Goal: Communication & Community: Answer question/provide support

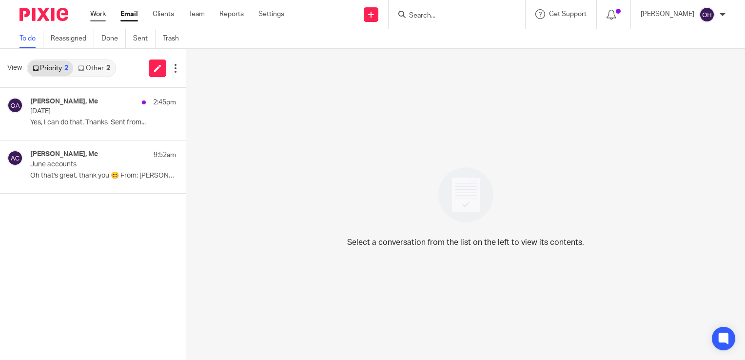
click at [97, 14] on link "Work" at bounding box center [98, 14] width 16 height 10
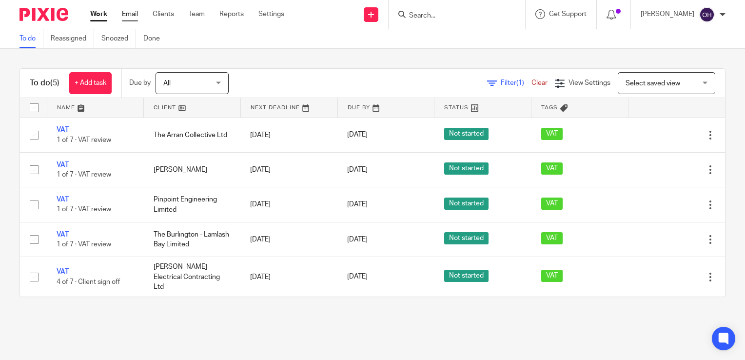
click at [122, 15] on link "Email" at bounding box center [130, 14] width 16 height 10
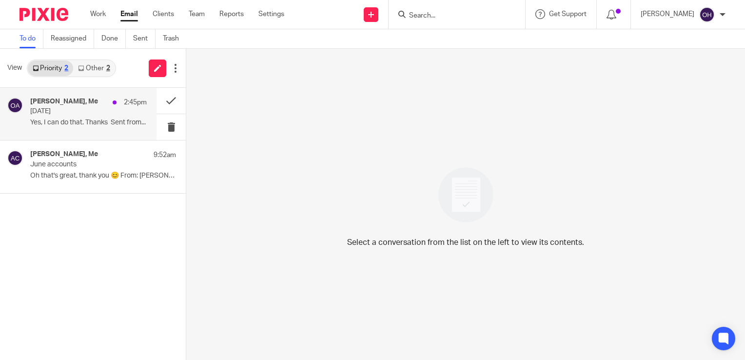
click at [102, 106] on div "[PERSON_NAME], Me 2:45pm" at bounding box center [88, 102] width 116 height 10
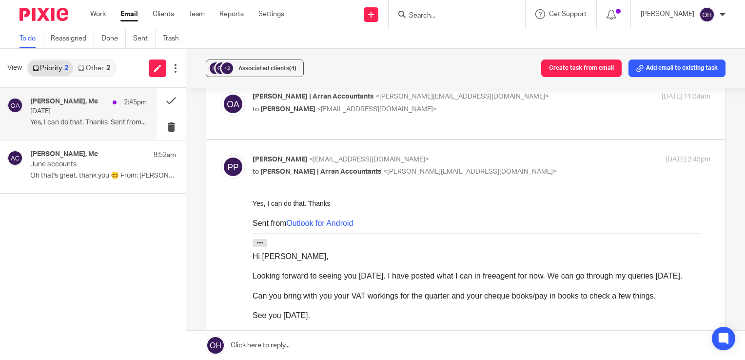
scroll to position [49, 0]
click at [167, 102] on button at bounding box center [170, 101] width 29 height 26
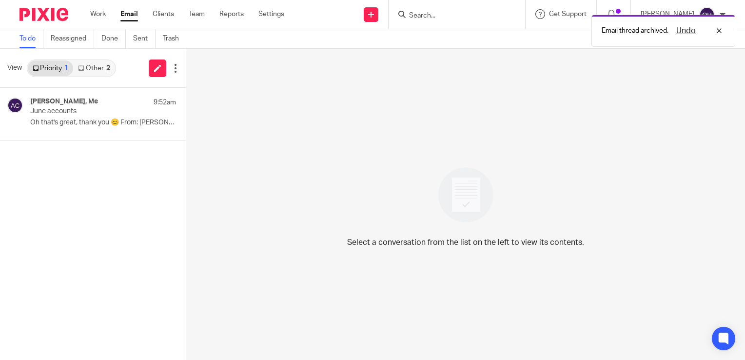
click at [92, 68] on link "Other 2" at bounding box center [93, 68] width 41 height 16
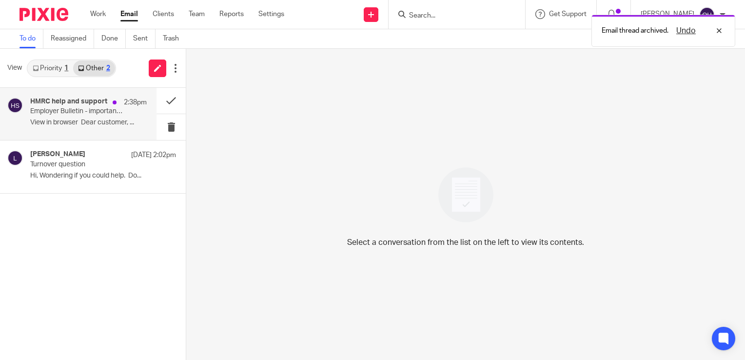
click at [103, 118] on p "﻿View in browser﻿ Dear customer, ..." at bounding box center [88, 122] width 116 height 8
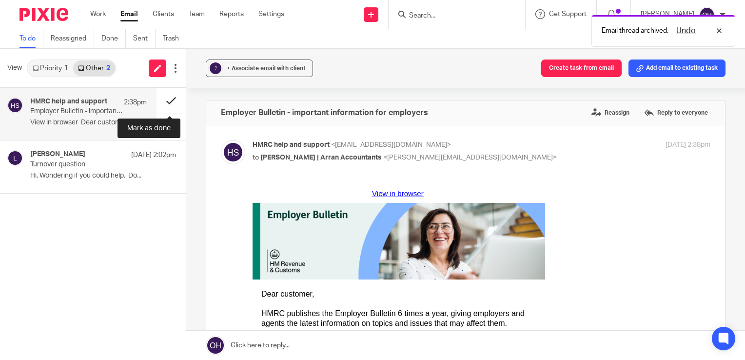
scroll to position [0, 0]
click at [168, 97] on button at bounding box center [170, 101] width 29 height 26
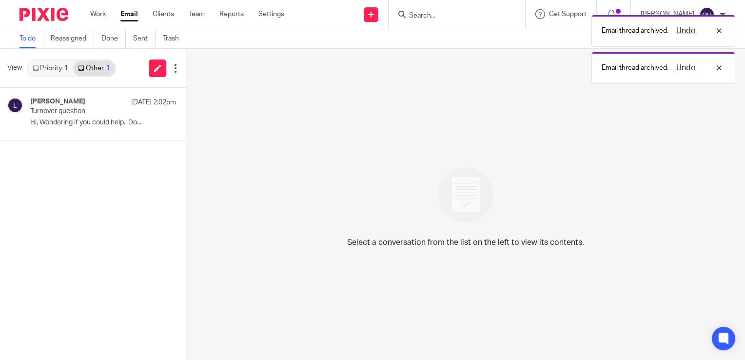
click at [52, 68] on link "Priority 1" at bounding box center [50, 68] width 45 height 16
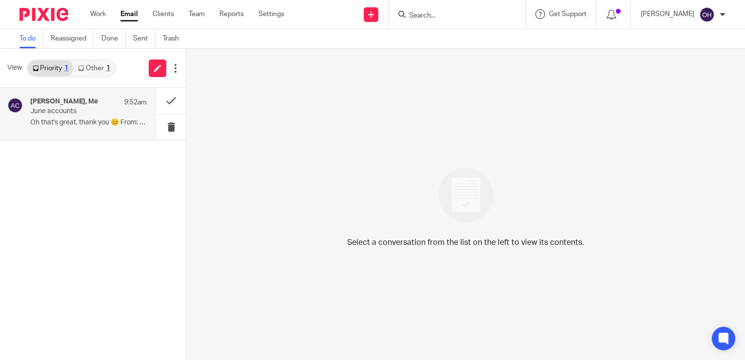
click at [82, 120] on p "Oh that's great, thank you 😊 From: [PERSON_NAME] |..." at bounding box center [88, 122] width 116 height 8
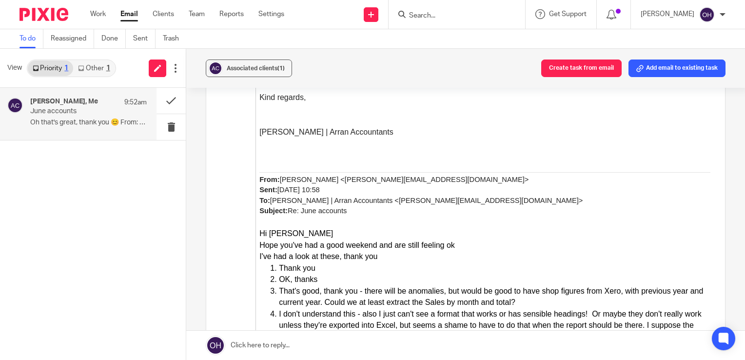
scroll to position [1852, 0]
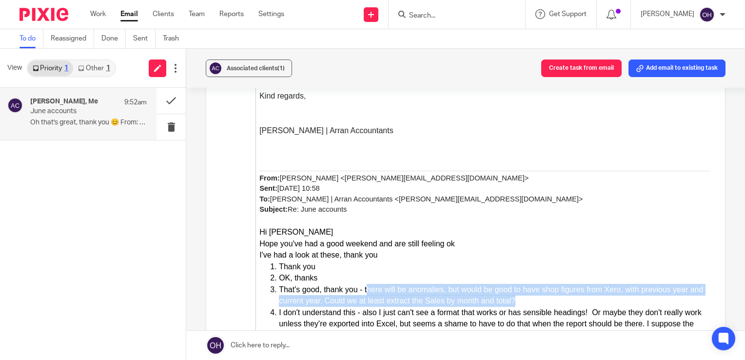
drag, startPoint x: 366, startPoint y: 274, endPoint x: 536, endPoint y: 288, distance: 170.2
click at [536, 288] on li "That's good, thank you - there will be anomalies, but would be good to have sho…" at bounding box center [494, 295] width 431 height 23
click at [535, 291] on li "That's good, thank you - there will be anomalies, but would be good to have sho…" at bounding box center [494, 295] width 431 height 23
click at [405, 286] on li "That's good, thank you - there will be anomalies, but would be good to have sho…" at bounding box center [494, 295] width 431 height 23
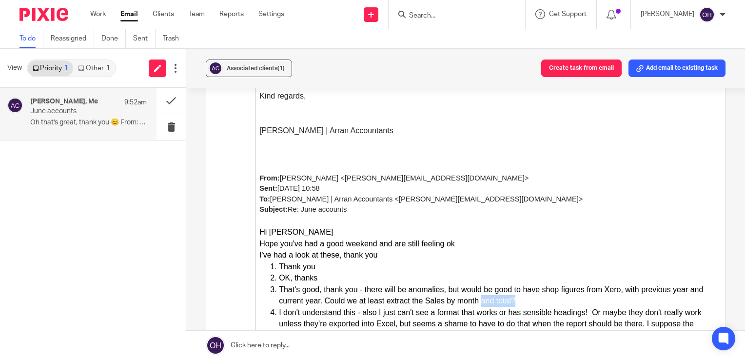
drag, startPoint x: 497, startPoint y: 289, endPoint x: 533, endPoint y: 287, distance: 36.1
click at [533, 287] on li "That's good, thank you - there will be anomalies, but would be good to have sho…" at bounding box center [494, 295] width 431 height 23
click at [536, 288] on li "That's good, thank you - there will be anomalies, but would be good to have sho…" at bounding box center [494, 295] width 431 height 23
click at [528, 287] on li "That's good, thank you - there will be anomalies, but would be good to have sho…" at bounding box center [494, 295] width 431 height 23
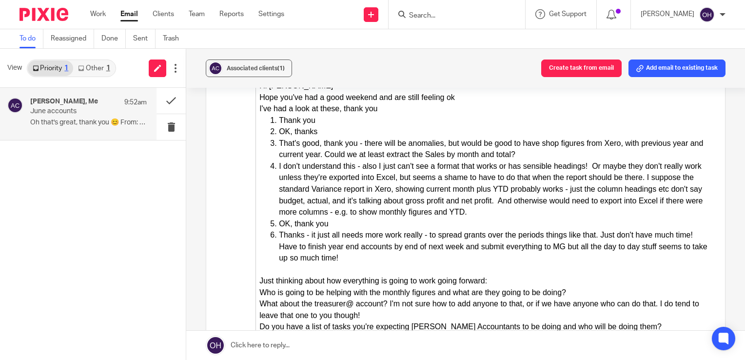
scroll to position [2193, 0]
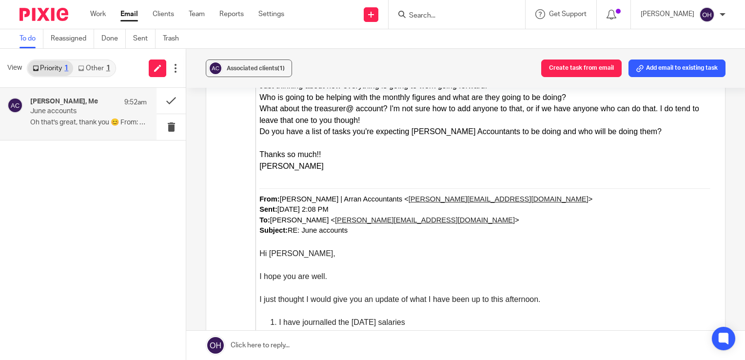
drag, startPoint x: 276, startPoint y: 331, endPoint x: 309, endPoint y: 343, distance: 34.5
click at [309, 343] on li "I have downloaded the actual monthly figures from FreeAgent and added in the Sh…" at bounding box center [494, 357] width 431 height 35
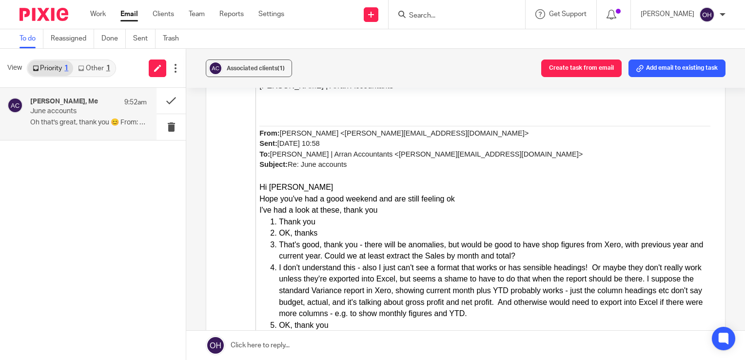
scroll to position [1852, 0]
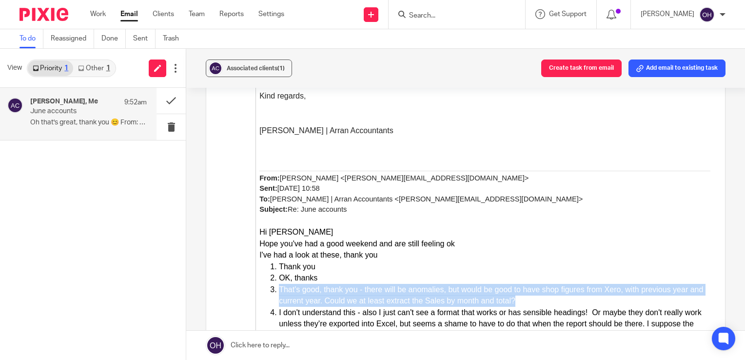
drag, startPoint x: 279, startPoint y: 276, endPoint x: 533, endPoint y: 289, distance: 254.7
click at [533, 289] on li "That's good, thank you - there will be anomalies, but would be good to have sho…" at bounding box center [494, 295] width 431 height 23
drag, startPoint x: 533, startPoint y: 289, endPoint x: 541, endPoint y: 292, distance: 8.6
click at [541, 292] on li "That's good, thank you - there will be anomalies, but would be good to have sho…" at bounding box center [494, 295] width 431 height 23
click at [382, 284] on li "That's good, thank you - there will be anomalies, but would be good to have sho…" at bounding box center [494, 295] width 431 height 23
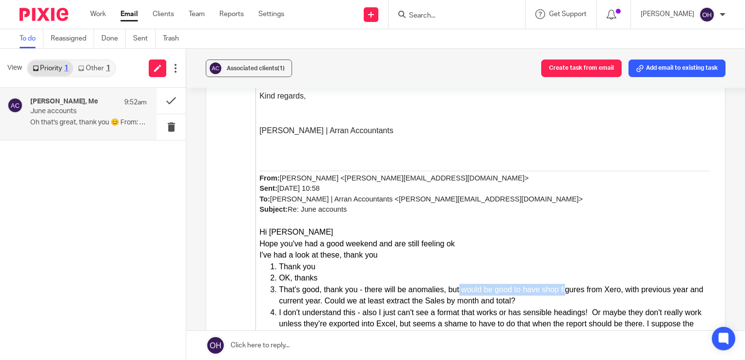
drag, startPoint x: 459, startPoint y: 280, endPoint x: 564, endPoint y: 281, distance: 105.7
click at [564, 284] on li "That's good, thank you - there will be anomalies, but would be good to have sho…" at bounding box center [494, 295] width 431 height 23
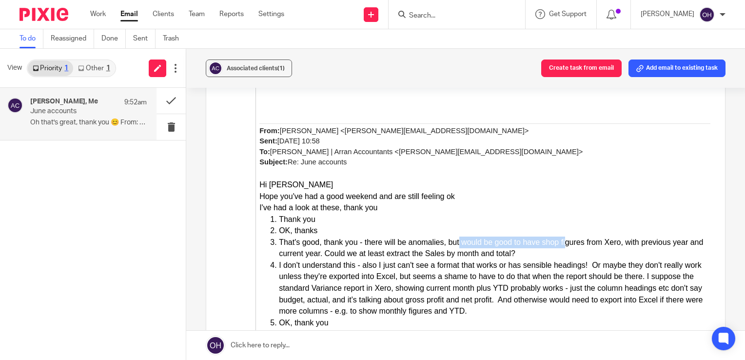
scroll to position [1900, 0]
drag, startPoint x: 262, startPoint y: 378, endPoint x: 571, endPoint y: 374, distance: 309.0
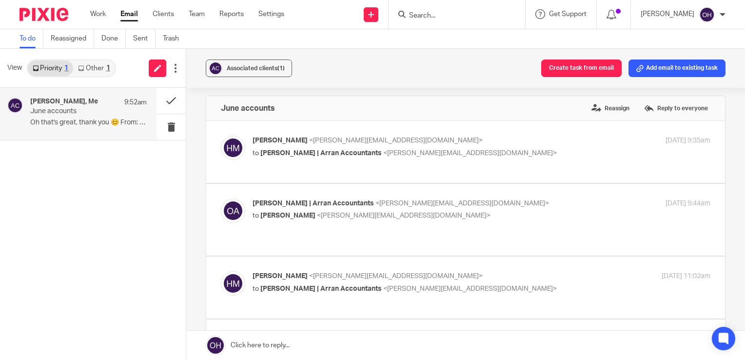
scroll to position [0, 0]
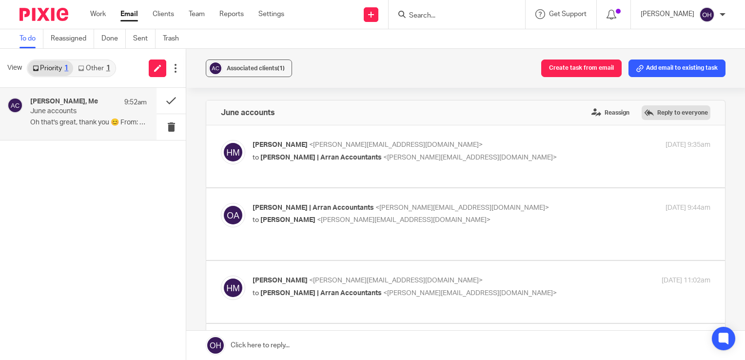
click at [659, 111] on label "Reply to everyone" at bounding box center [675, 112] width 69 height 15
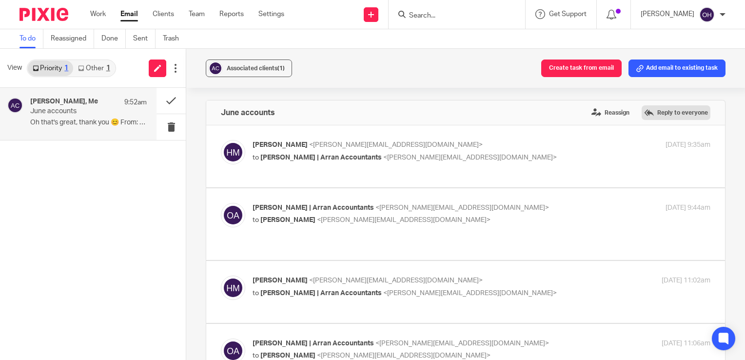
scroll to position [3890, 0]
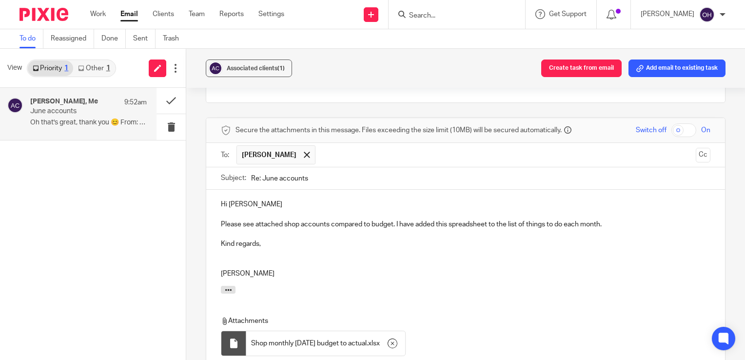
scroll to position [3988, 0]
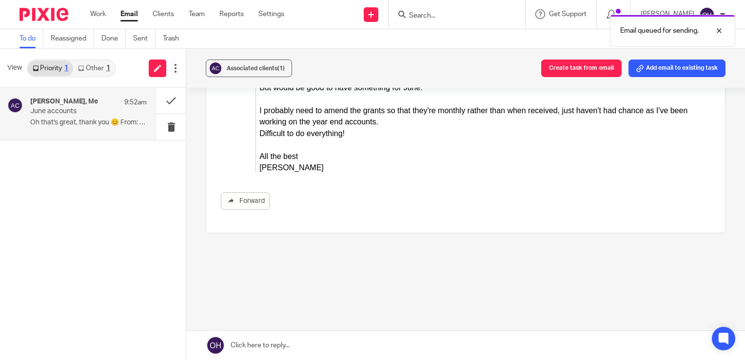
scroll to position [3721, 0]
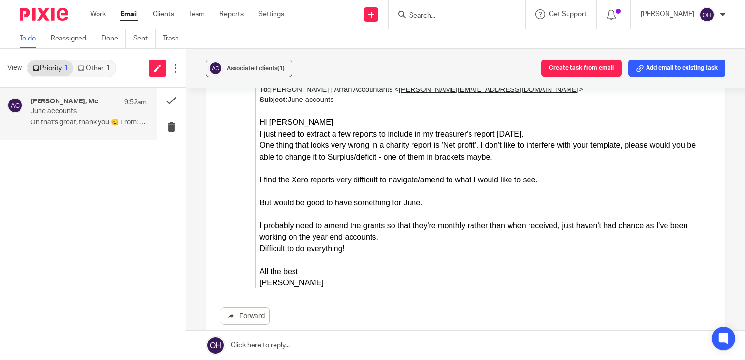
click at [136, 109] on div "[PERSON_NAME], Me 9:52am June accounts Oh that's great, thank you 😊 From: [PERS…" at bounding box center [88, 113] width 116 height 33
click at [166, 97] on button at bounding box center [170, 101] width 29 height 26
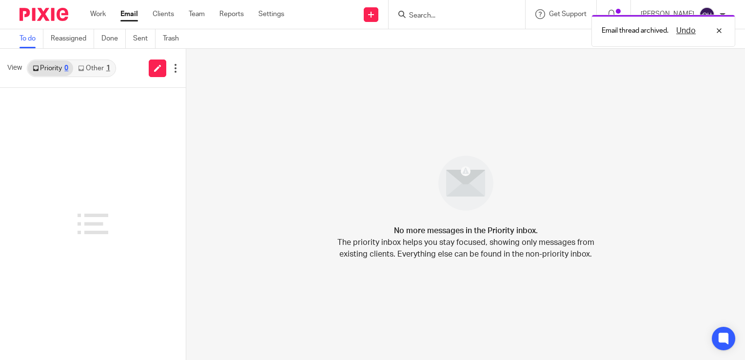
click at [91, 68] on link "Other 1" at bounding box center [93, 68] width 41 height 16
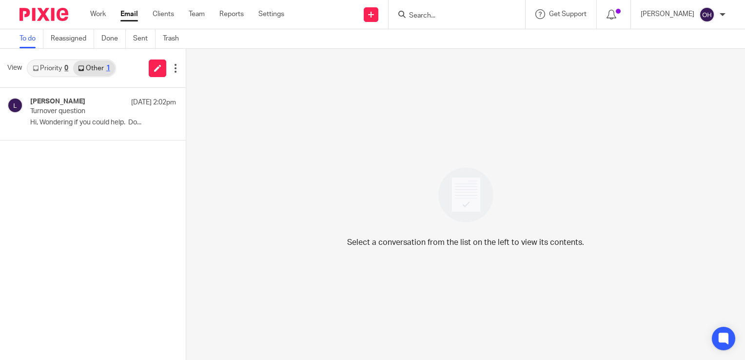
click at [103, 8] on div "Work Email Clients Team Reports Settings Work Email Clients Team Reports Settin…" at bounding box center [189, 14] width 218 height 29
click at [98, 15] on link "Work" at bounding box center [98, 14] width 16 height 10
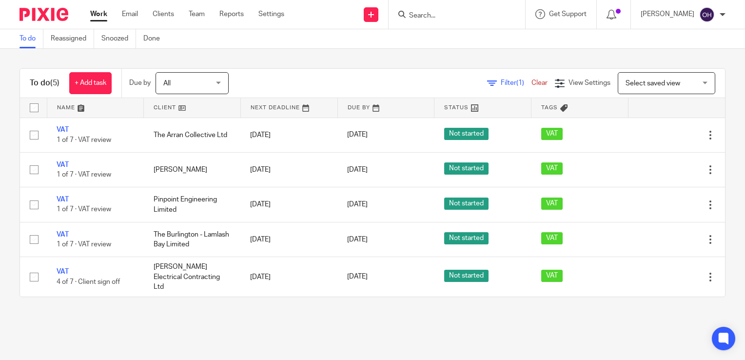
click at [133, 7] on div "Work Email Clients Team Reports Settings Work Email Clients Team Reports Settin…" at bounding box center [189, 14] width 218 height 29
click at [136, 14] on link "Email" at bounding box center [130, 14] width 16 height 10
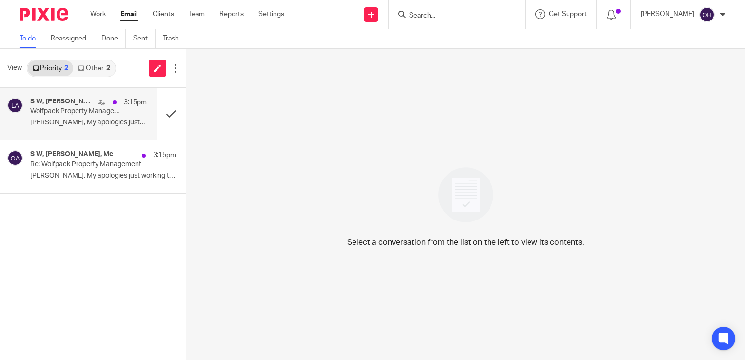
click at [101, 126] on p "[PERSON_NAME], My apologies just working through..." at bounding box center [88, 122] width 116 height 8
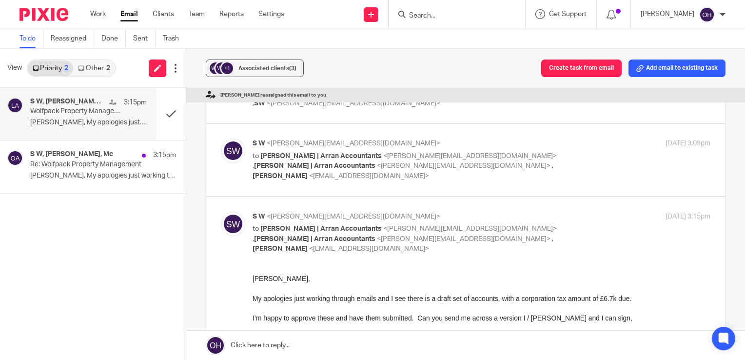
scroll to position [780, 0]
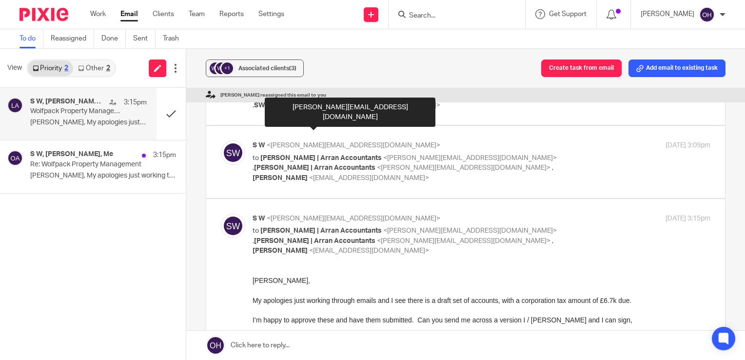
drag, startPoint x: 357, startPoint y: 338, endPoint x: 448, endPoint y: 342, distance: 91.7
click at [448, 342] on div "If there’s anything else that occurs to us we can include in next set of accoun…" at bounding box center [481, 339] width 458 height 10
drag, startPoint x: 448, startPoint y: 342, endPoint x: 447, endPoint y: 357, distance: 15.2
click at [447, 357] on div "Thanks," at bounding box center [481, 359] width 458 height 10
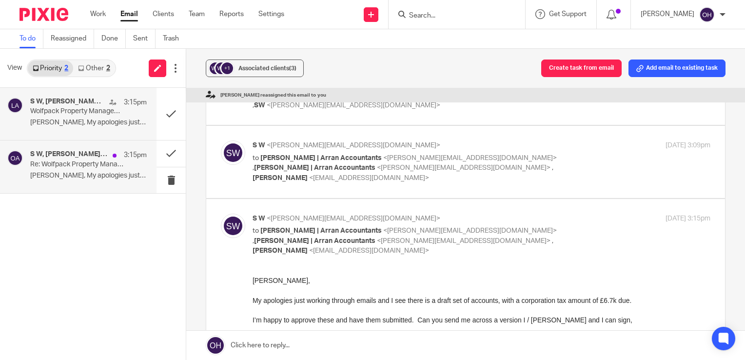
click at [42, 172] on p "Lorna, My apologies just working through..." at bounding box center [88, 176] width 116 height 8
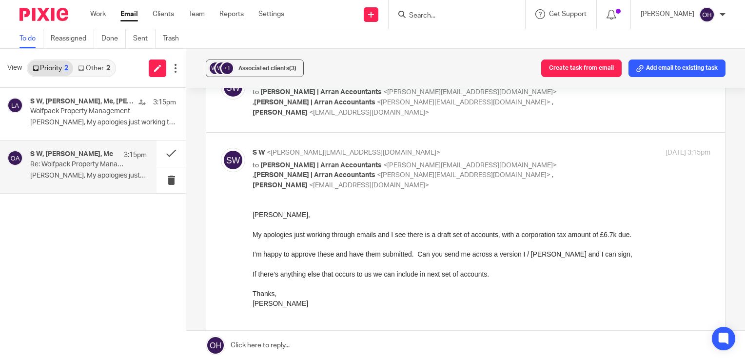
scroll to position [585, 0]
click at [93, 113] on p "Wolfpack Property Management" at bounding box center [76, 111] width 93 height 8
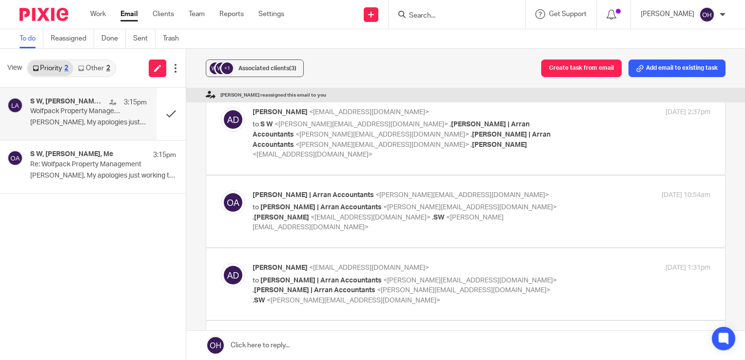
scroll to position [0, 0]
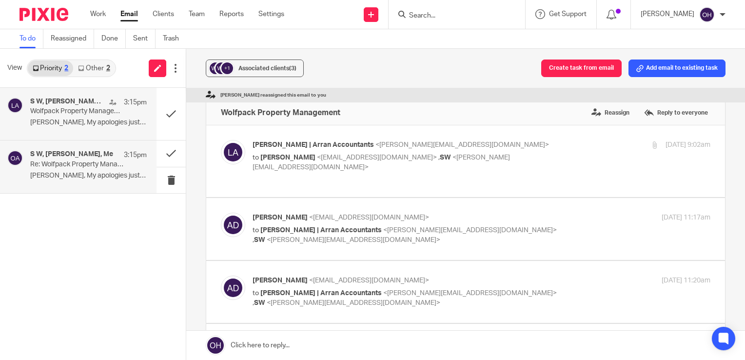
click at [72, 162] on p "Re: Wolfpack Property Management" at bounding box center [76, 164] width 93 height 8
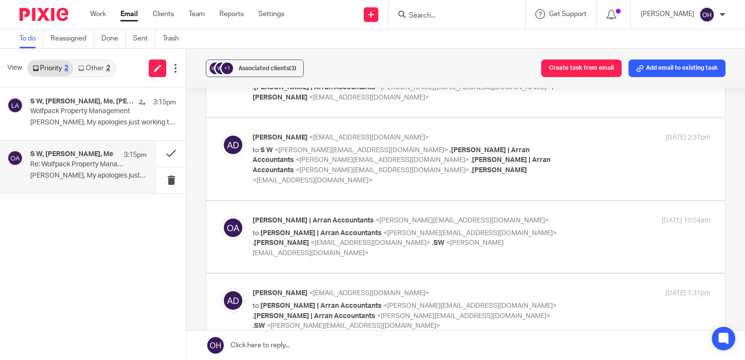
scroll to position [487, 0]
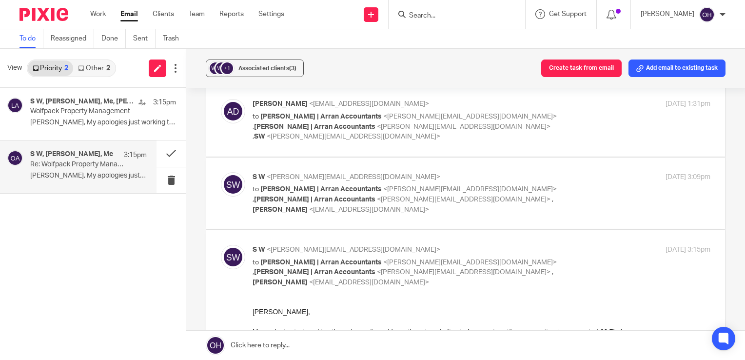
click at [101, 68] on link "Other 2" at bounding box center [93, 68] width 41 height 16
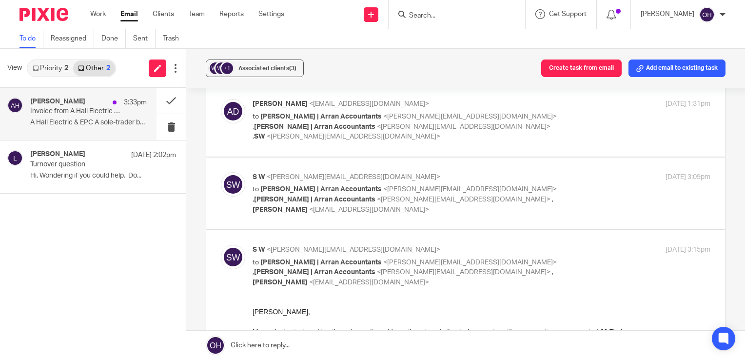
click at [70, 114] on p "Invoice from A Hall Electric & EPC" at bounding box center [76, 111] width 93 height 8
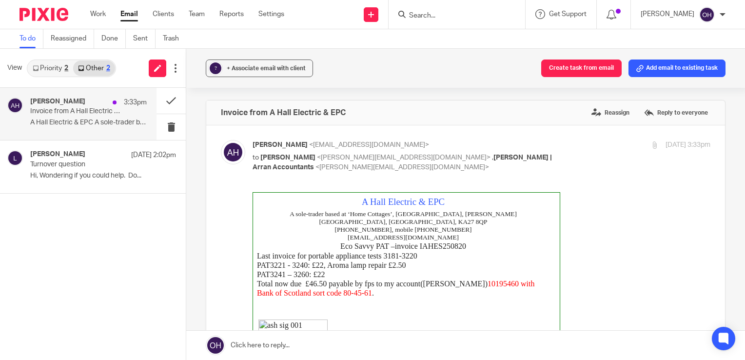
scroll to position [0, 0]
click at [107, 13] on ul "Work Email Clients Team Reports Settings" at bounding box center [194, 14] width 209 height 10
click at [104, 14] on link "Work" at bounding box center [98, 14] width 16 height 10
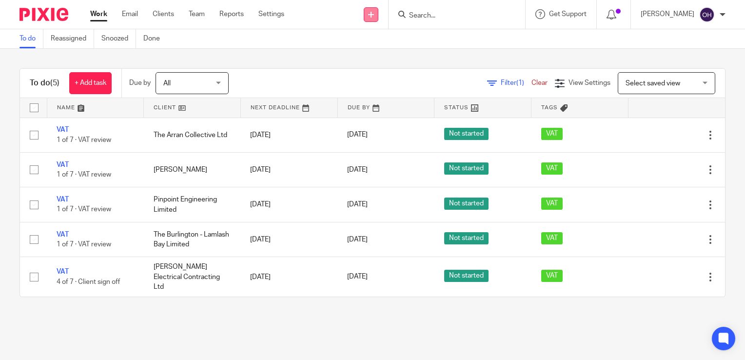
click at [374, 13] on icon at bounding box center [371, 15] width 6 height 6
click at [378, 41] on link "Send new email" at bounding box center [382, 45] width 68 height 14
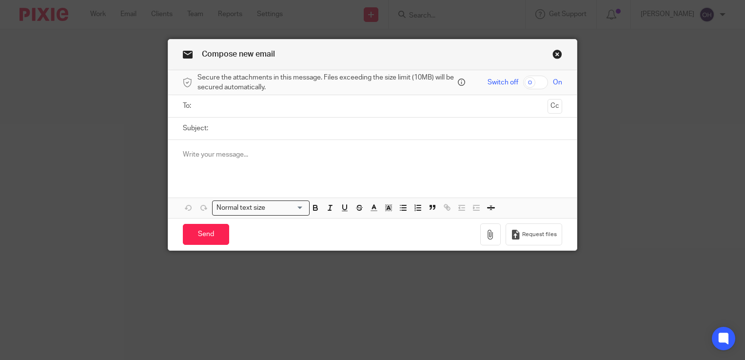
click at [211, 114] on div at bounding box center [372, 106] width 349 height 22
click at [209, 110] on input "text" at bounding box center [372, 105] width 343 height 11
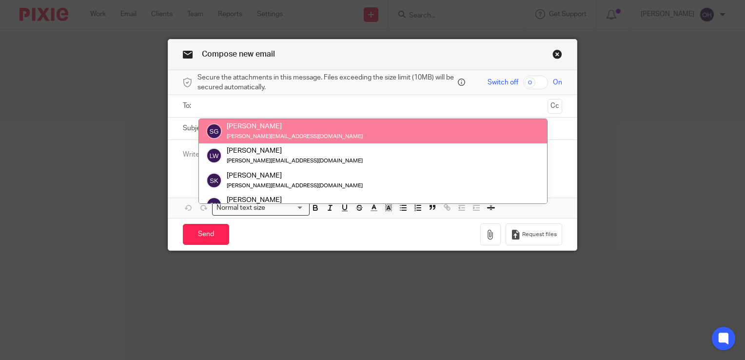
click at [218, 108] on input "text" at bounding box center [372, 105] width 343 height 11
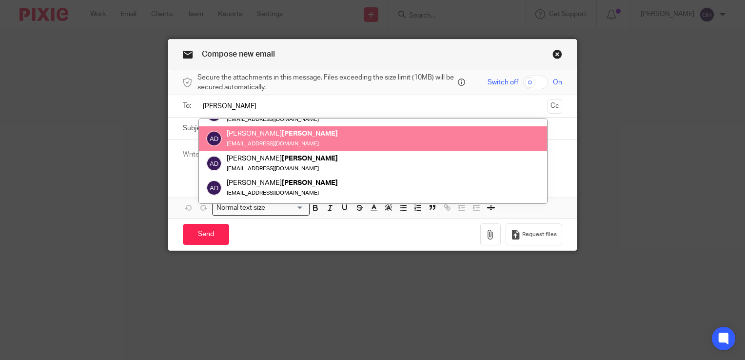
scroll to position [38, 0]
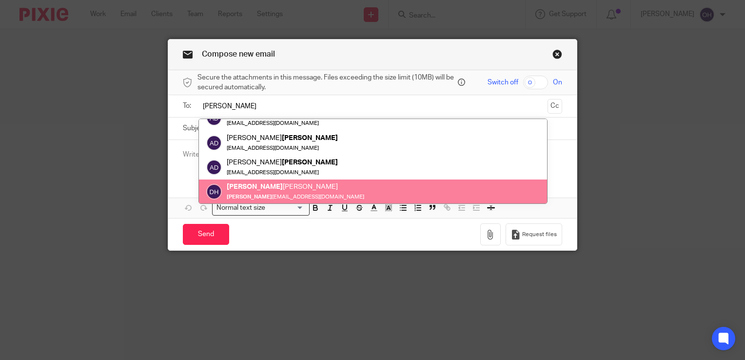
type input "duncan"
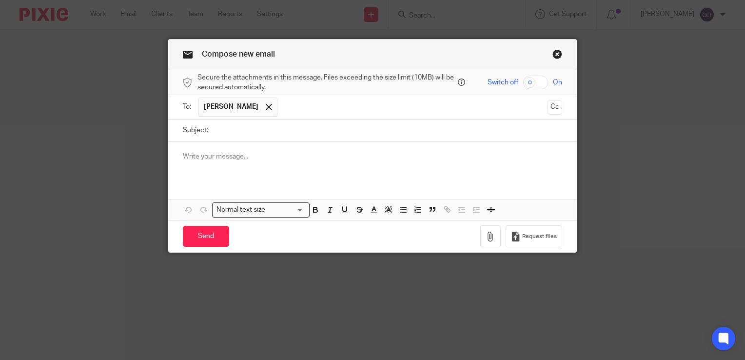
click at [235, 128] on input "Subject:" at bounding box center [387, 130] width 349 height 22
type input "VAT"
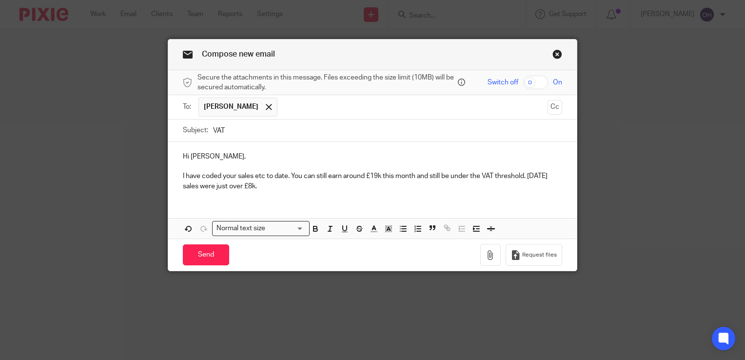
click at [271, 190] on p "I have coded your sales etc to date. You can still earn around £19k this month …" at bounding box center [372, 181] width 379 height 20
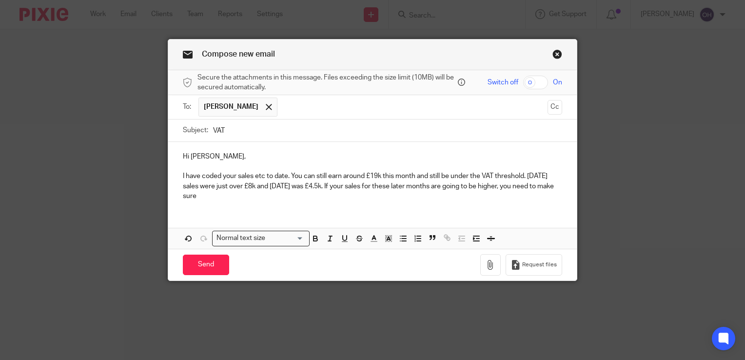
click at [247, 205] on div "Hi Duncan, I have coded your sales etc to date. You can still earn around £19k …" at bounding box center [372, 175] width 408 height 66
drag, startPoint x: 272, startPoint y: 198, endPoint x: 526, endPoint y: 172, distance: 255.8
click at [526, 172] on p "I have coded your sales etc to date. You can still earn around £19k this month …" at bounding box center [372, 186] width 379 height 30
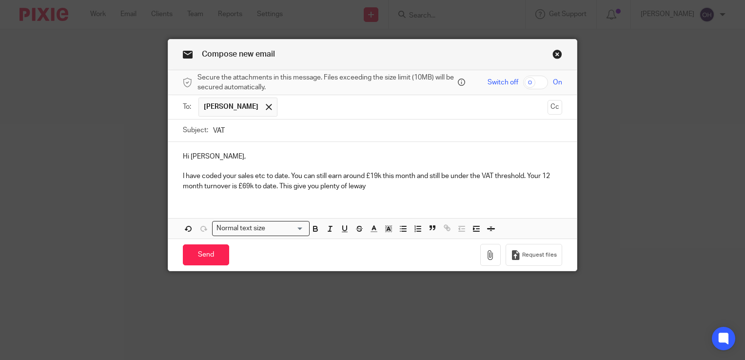
click at [346, 184] on p "I have coded your sales etc to date. You can still earn around £19k this month …" at bounding box center [372, 181] width 379 height 20
click at [381, 186] on p "I have coded your sales etc to date. You can still earn around £19k this month …" at bounding box center [372, 181] width 379 height 20
click at [276, 183] on p "I have coded your sales etc to date. You can still earn around £19k this month …" at bounding box center [372, 181] width 379 height 20
click at [449, 190] on p "I have coded your sales etc to date. You can still earn around £19k this month …" at bounding box center [372, 181] width 379 height 20
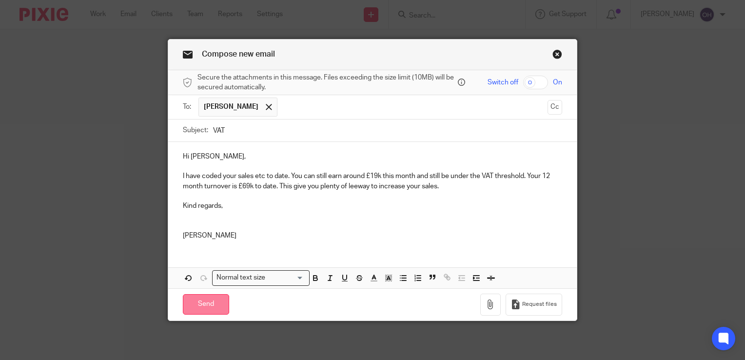
click at [207, 297] on input "Send" at bounding box center [206, 304] width 46 height 21
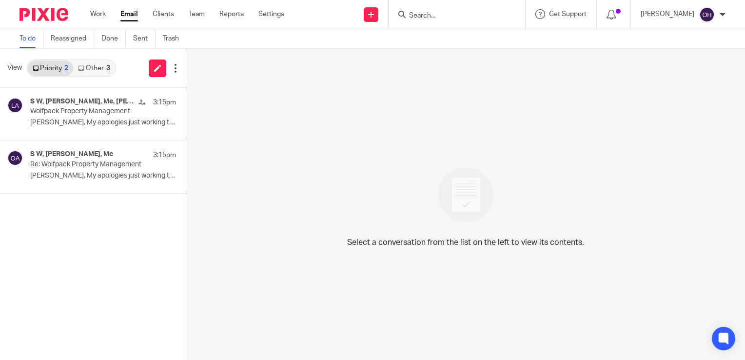
click at [433, 16] on input "Search" at bounding box center [452, 16] width 88 height 9
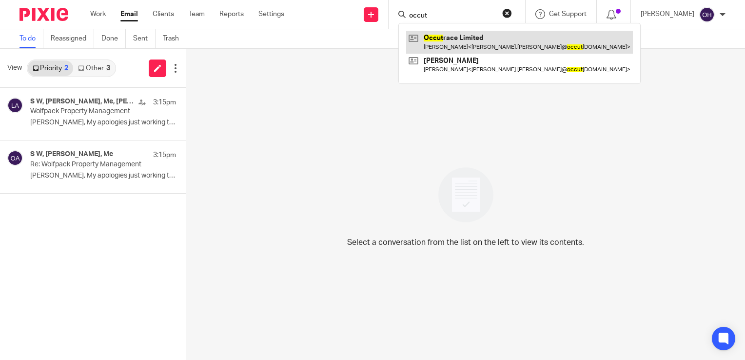
type input "occut"
click at [469, 46] on link at bounding box center [519, 42] width 227 height 22
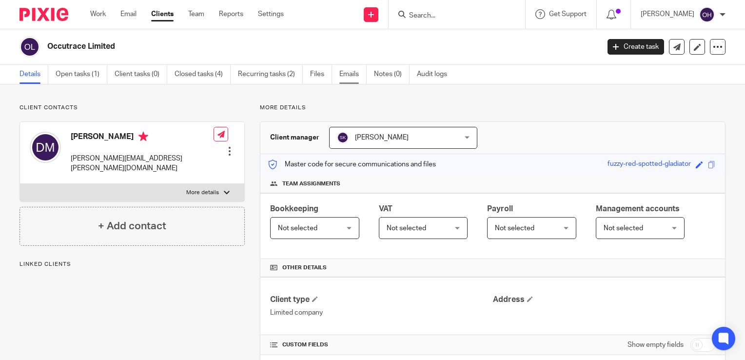
click at [344, 72] on link "Emails" at bounding box center [352, 74] width 27 height 19
